Goal: Task Accomplishment & Management: Manage account settings

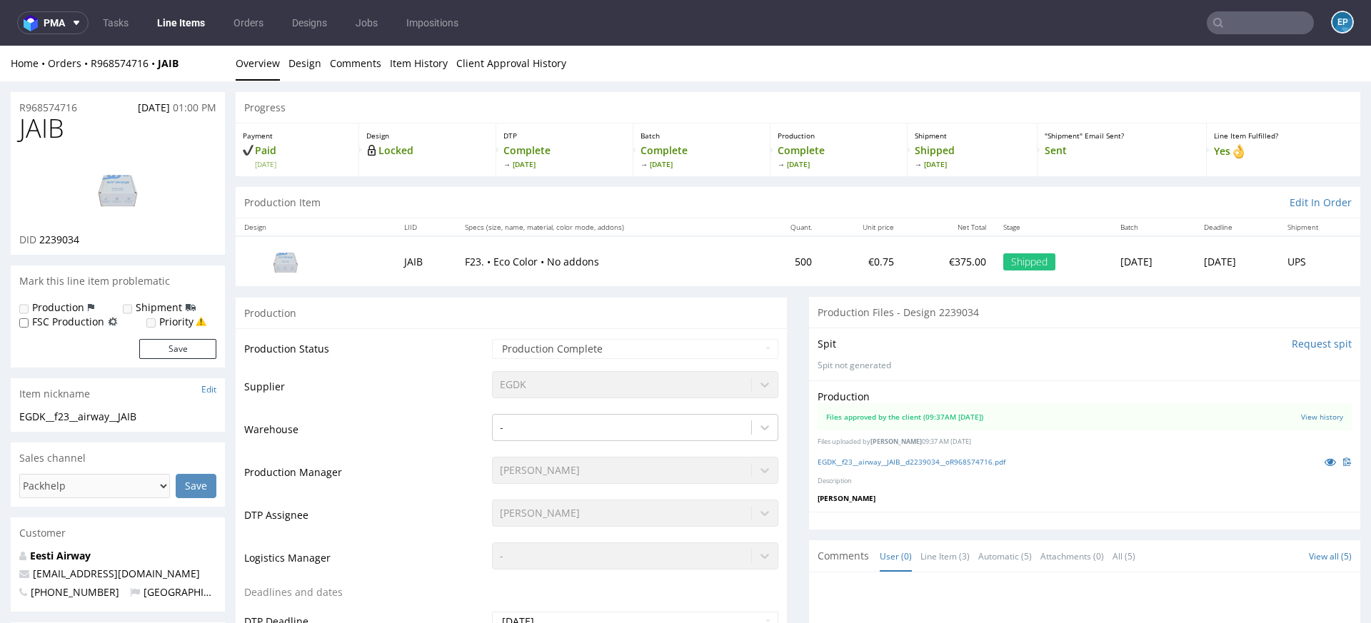
scroll to position [19, 0]
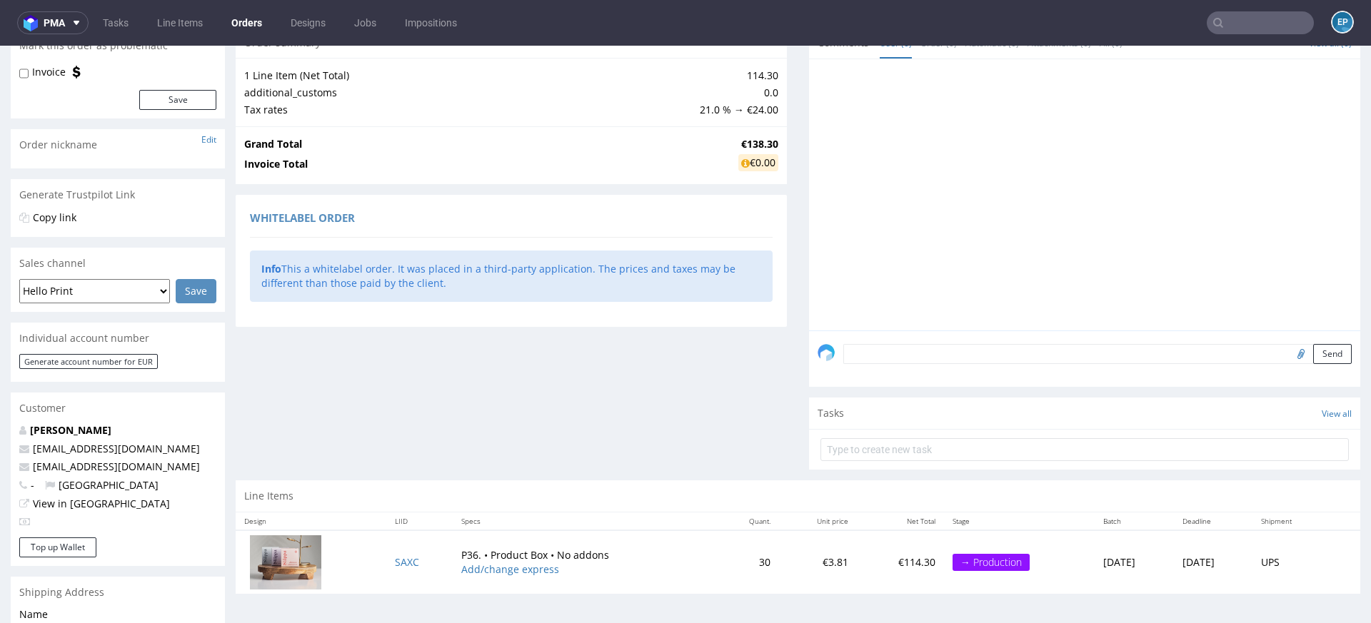
scroll to position [355, 0]
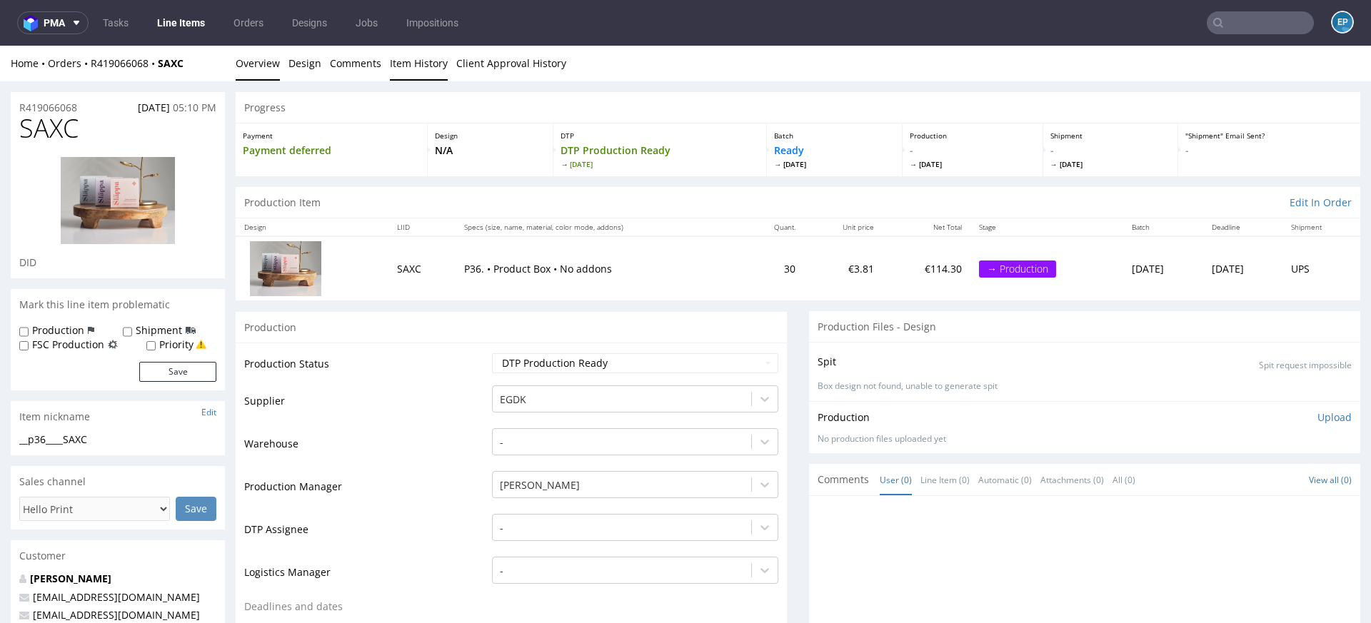
click at [422, 72] on link "Item History" at bounding box center [419, 63] width 58 height 35
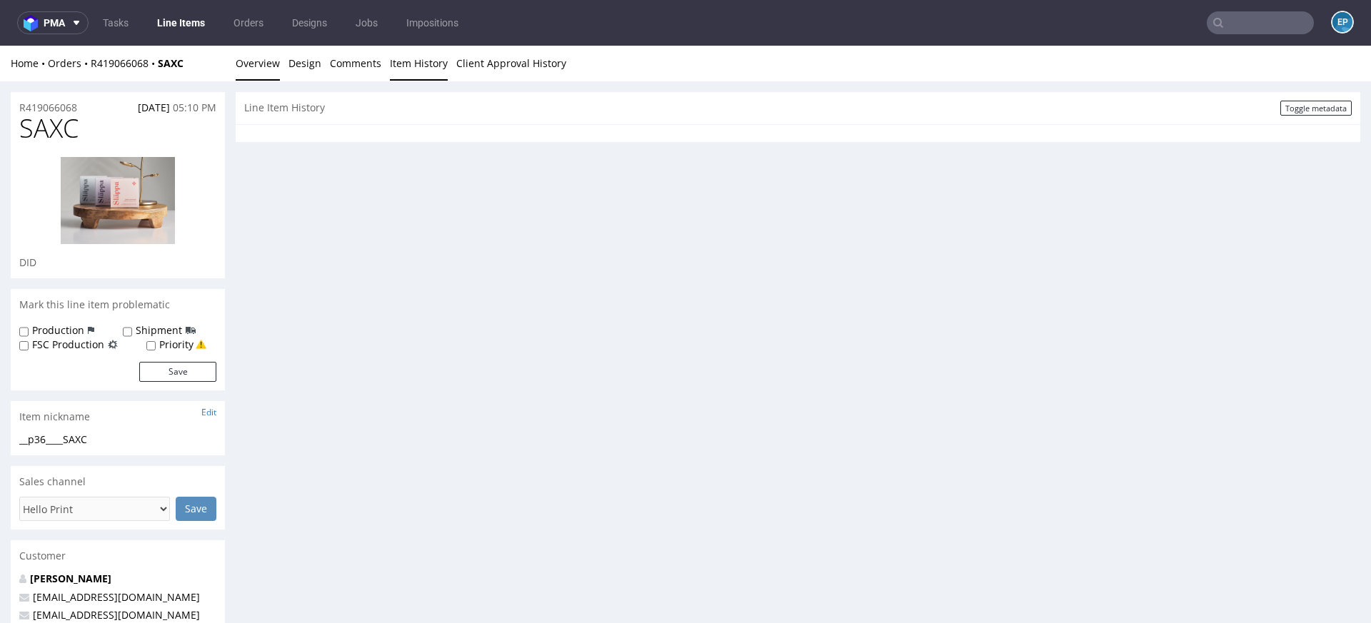
click at [251, 69] on link "Overview" at bounding box center [258, 63] width 44 height 35
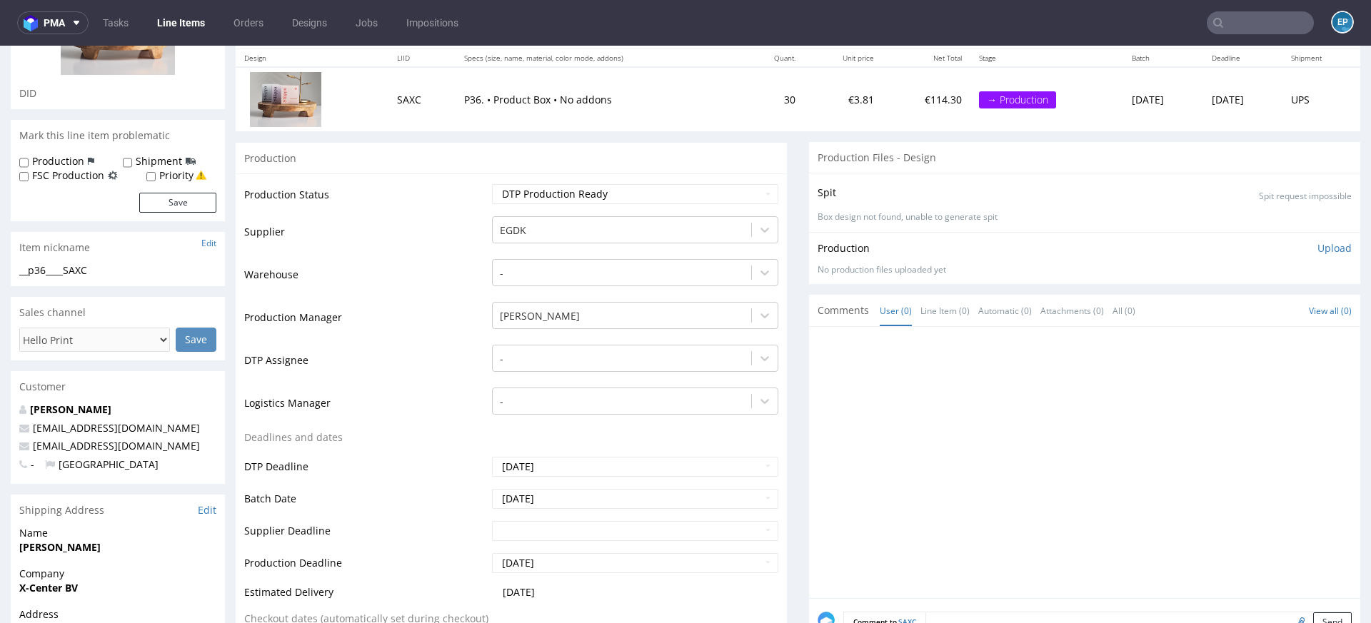
scroll to position [167, 0]
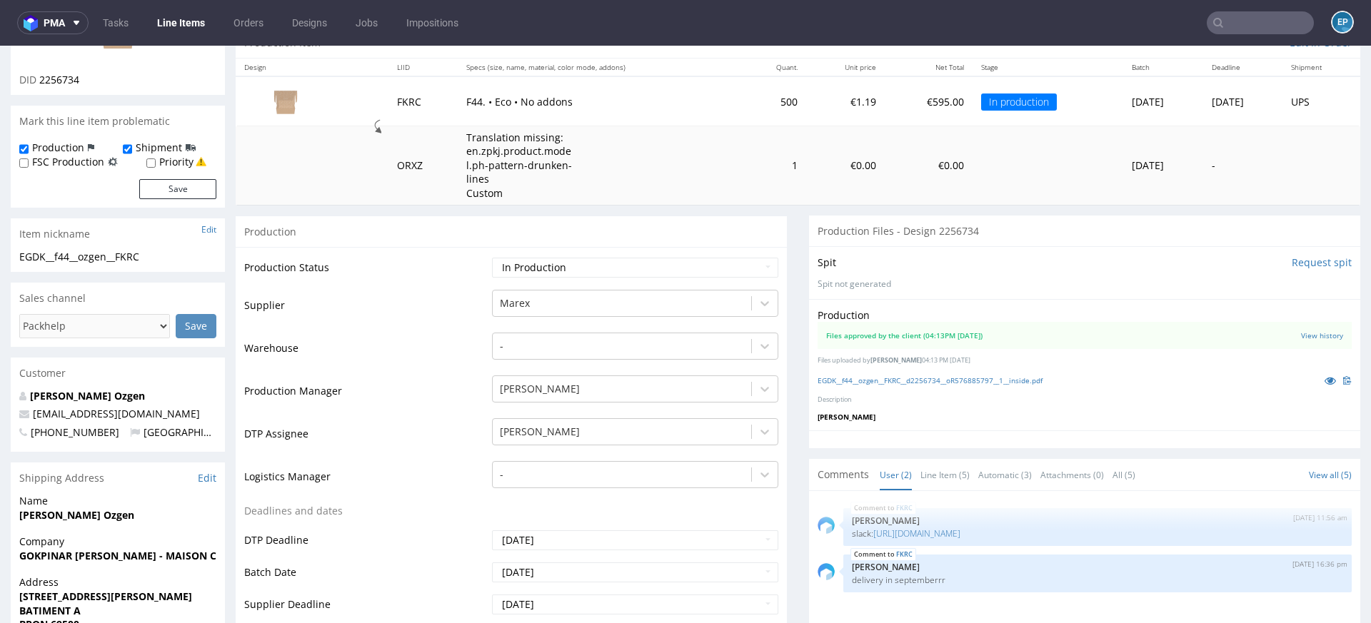
scroll to position [161, 0]
click at [580, 222] on div "Production" at bounding box center [511, 230] width 551 height 32
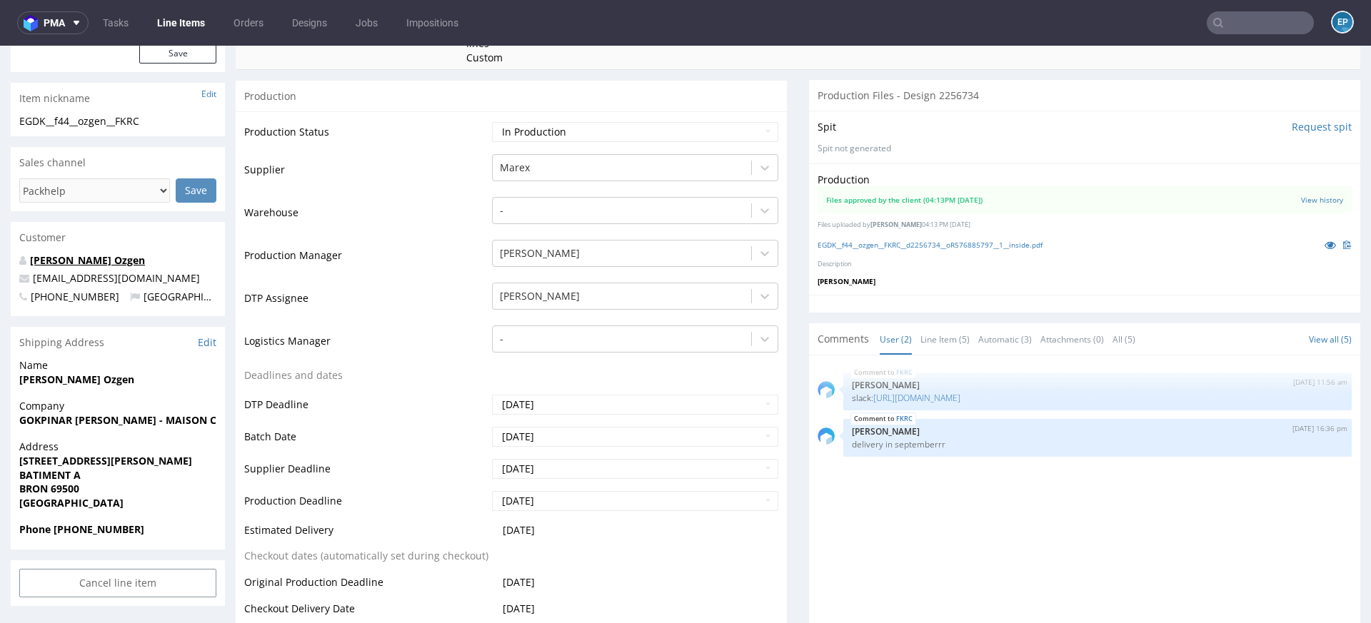
scroll to position [301, 0]
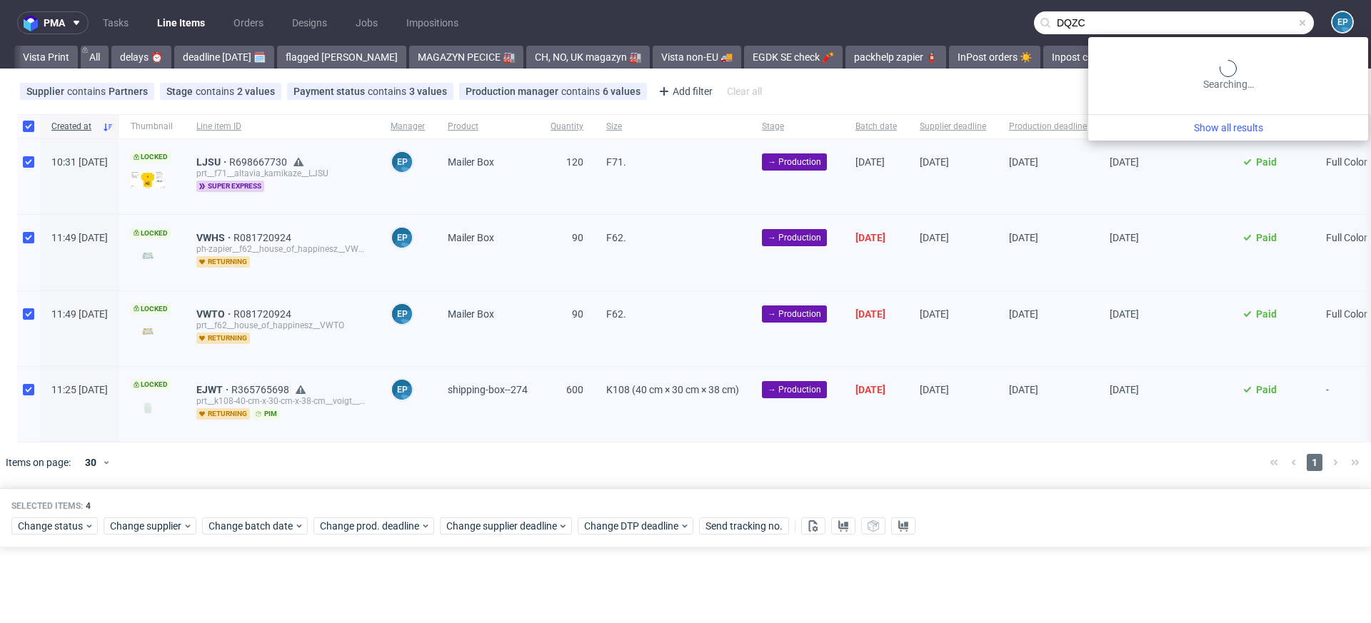
scroll to position [0, 1325]
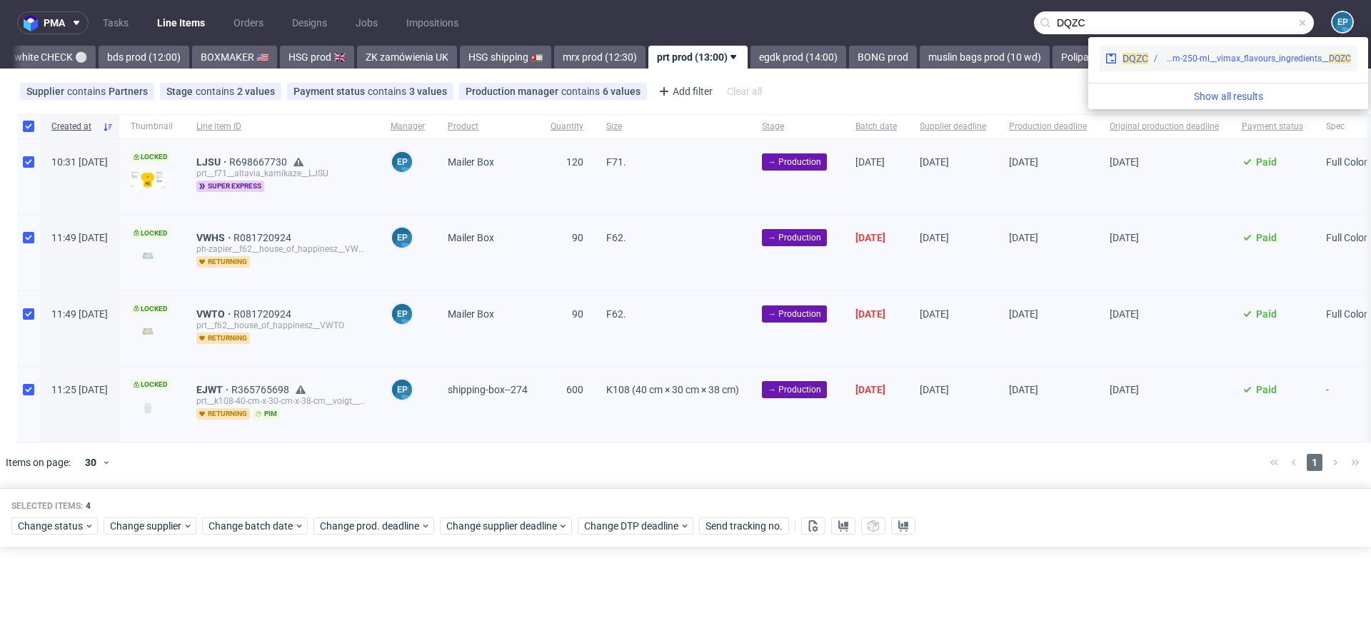
type input "DQZC"
click at [1167, 62] on div "lbps__11-cm-x-17-cm-x-8-cm-250-ml__vimax_flavours_ingredients__ DQZC" at bounding box center [1257, 58] width 188 height 13
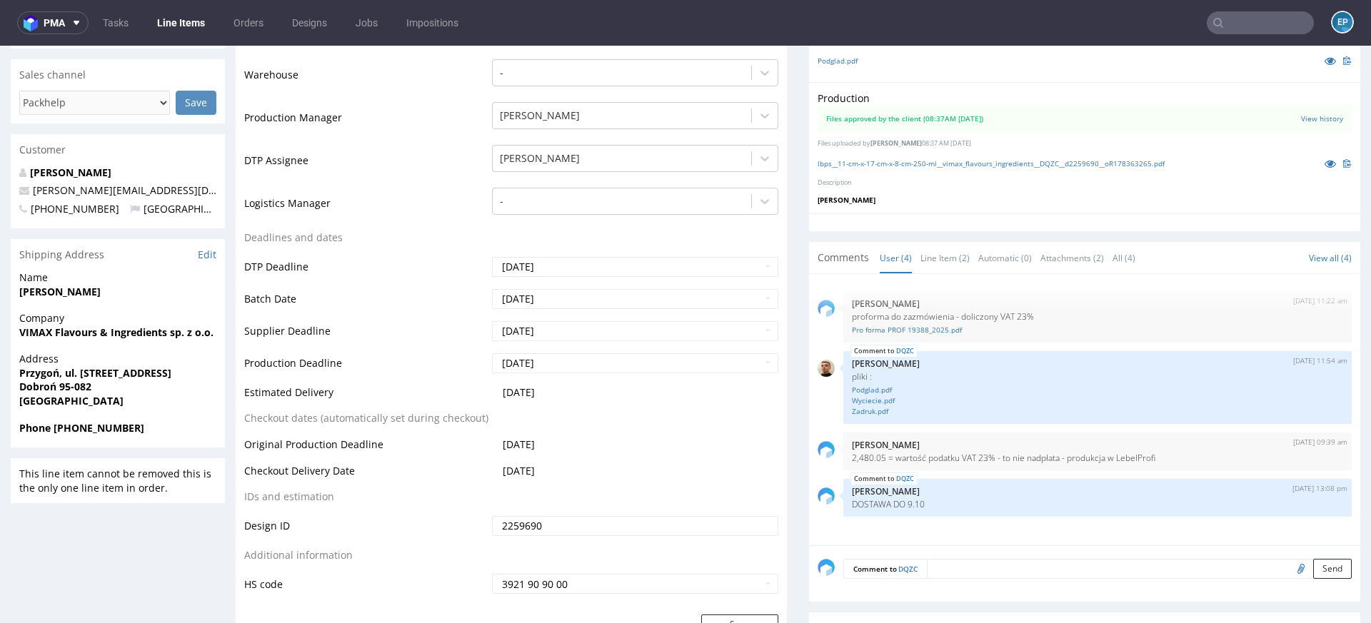
scroll to position [420, 0]
click at [577, 326] on input "2025-10-07" at bounding box center [635, 330] width 286 height 20
click at [587, 219] on td "9" at bounding box center [587, 222] width 21 height 21
type input "2025-10-09"
click at [567, 358] on input "2025-10-07" at bounding box center [635, 362] width 286 height 20
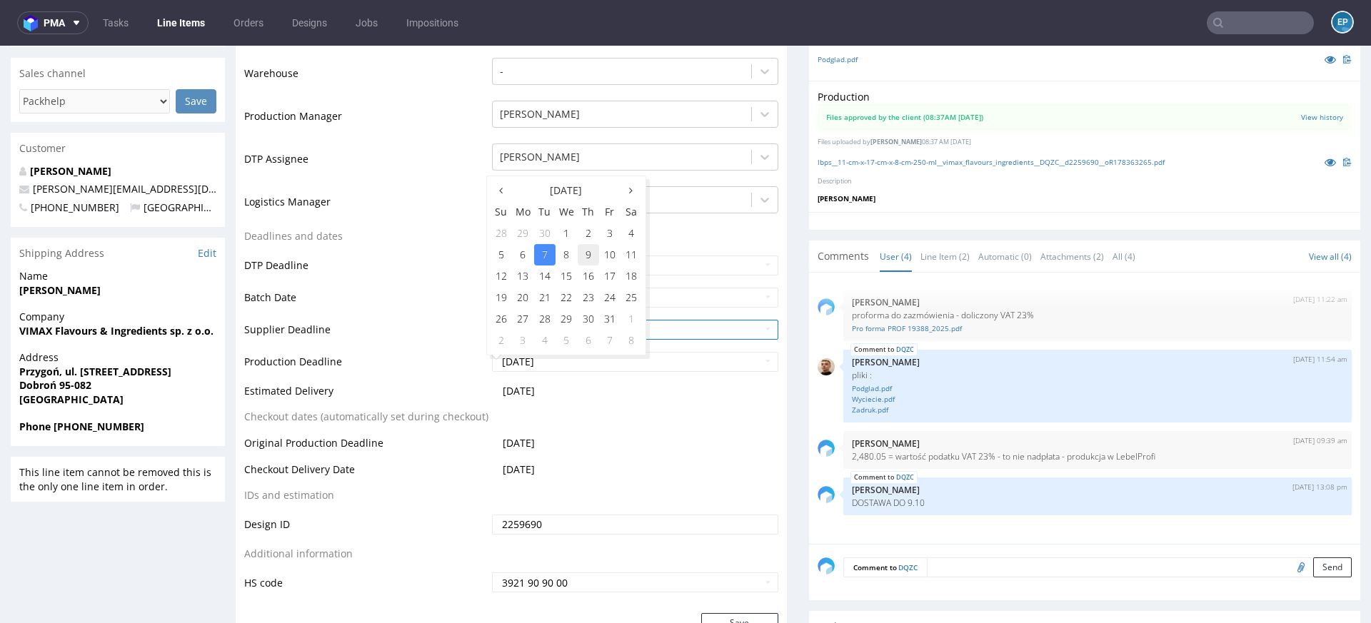
click at [588, 259] on td "9" at bounding box center [587, 254] width 21 height 21
type input "2025-10-09"
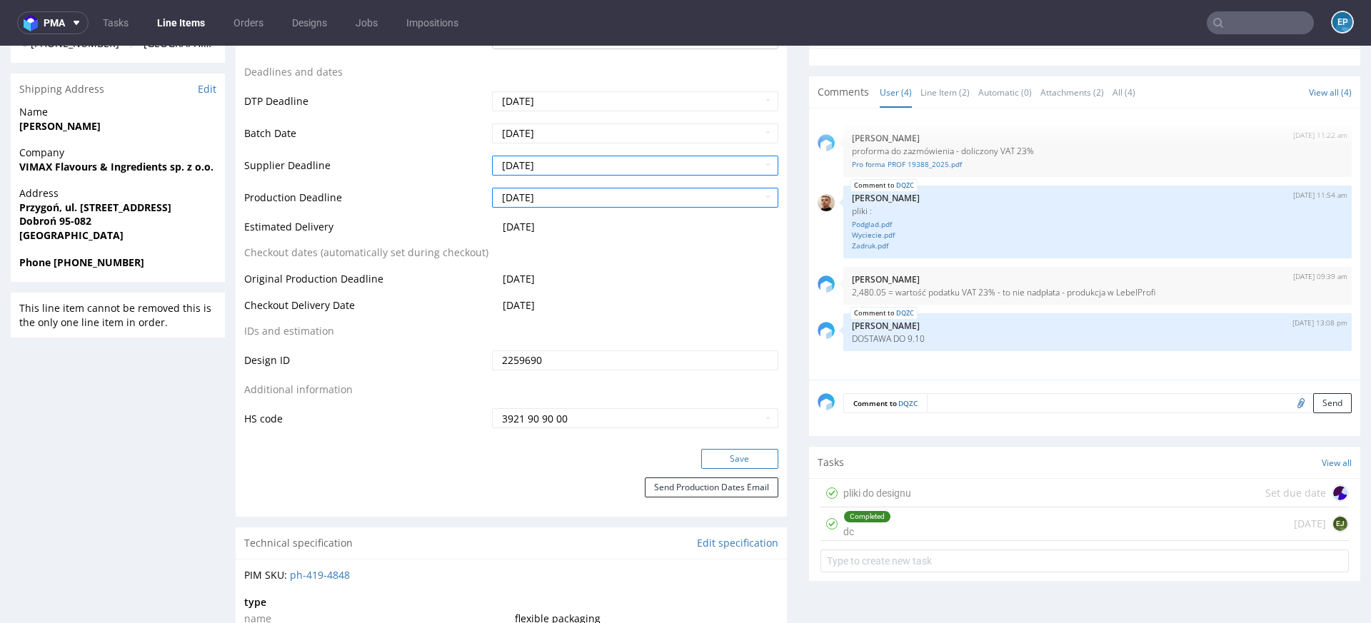
click at [713, 453] on button "Save" at bounding box center [739, 459] width 77 height 20
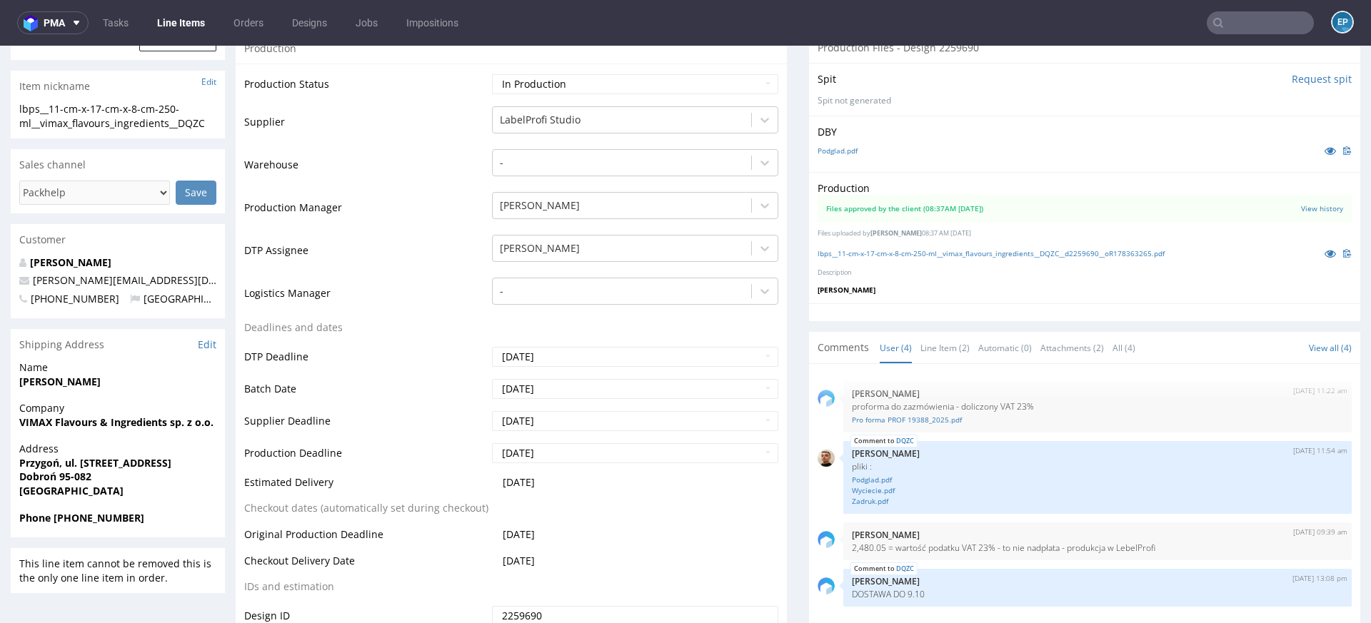
scroll to position [434, 0]
